Goal: Find specific page/section: Find specific page/section

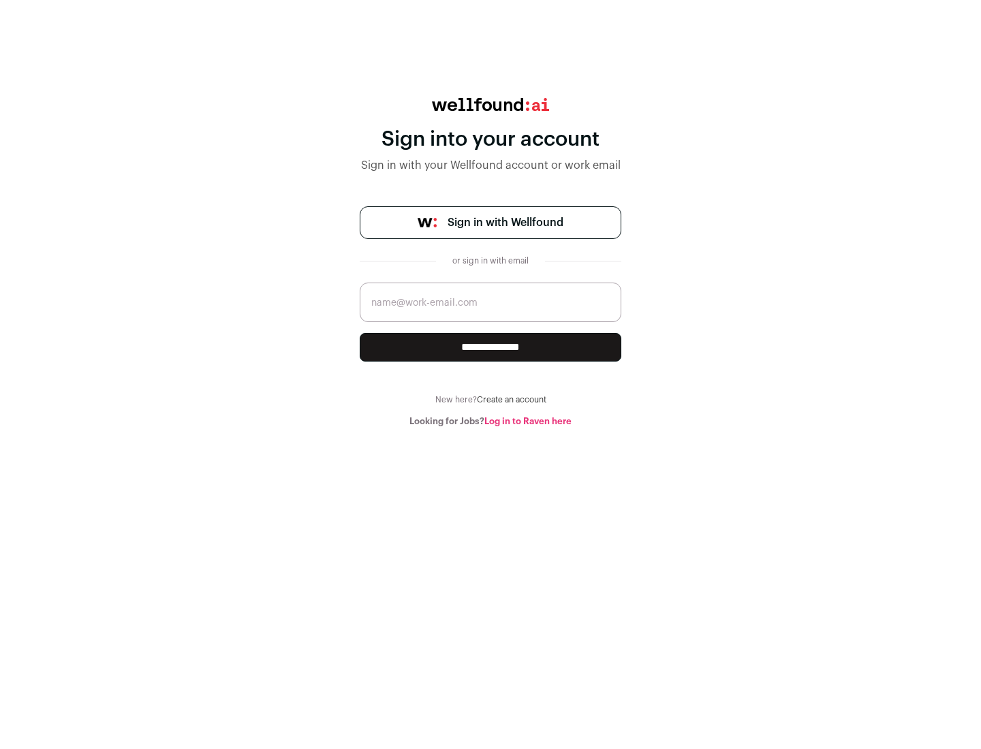
click at [505, 223] on span "Sign in with Wellfound" at bounding box center [505, 223] width 116 height 16
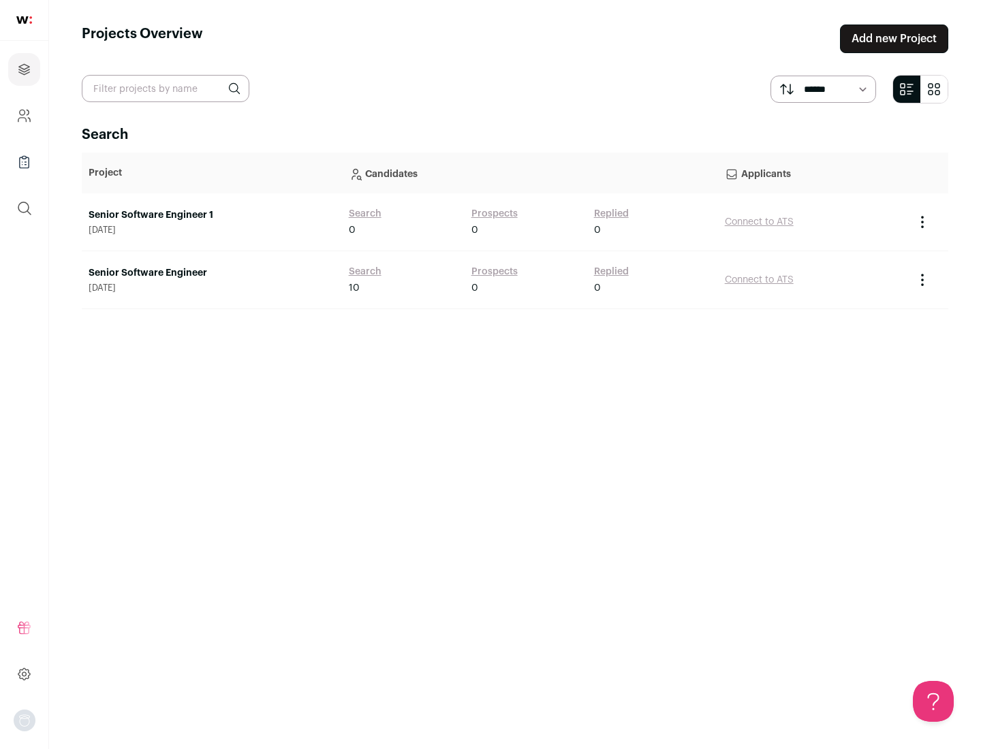
click at [211, 273] on link "Senior Software Engineer" at bounding box center [212, 273] width 247 height 14
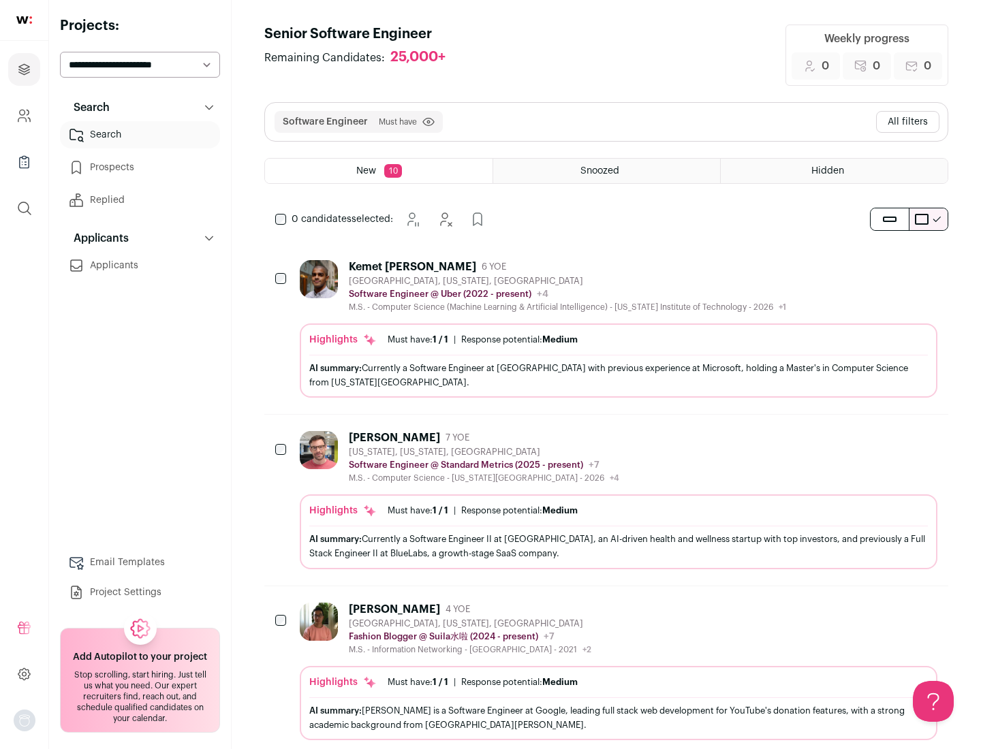
click at [606, 329] on div "Highlights Must have: 1 / 1 How many must haves have been fulfilled? | Response…" at bounding box center [618, 360] width 637 height 74
